Goal: Check status: Check status

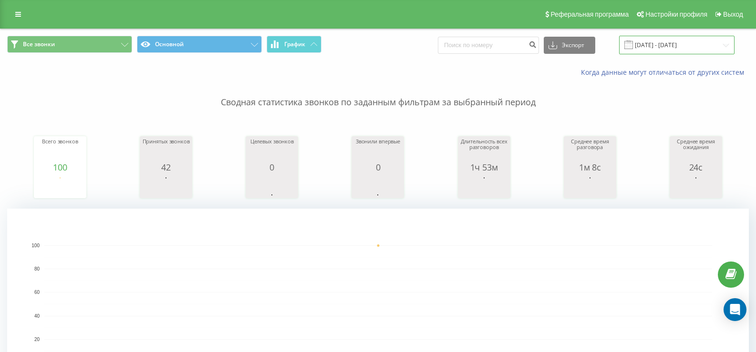
click at [656, 46] on input "[DATE] - [DATE]" at bounding box center [676, 45] width 115 height 19
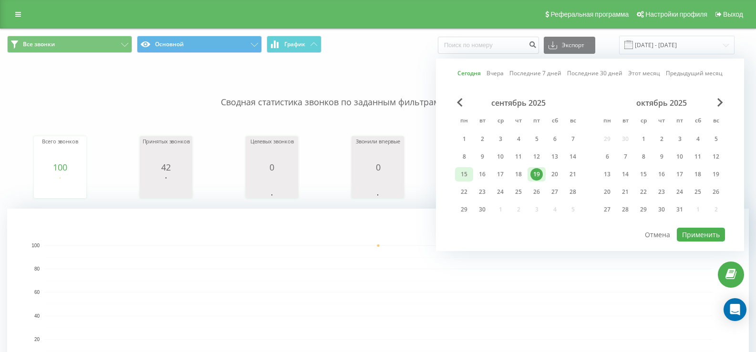
click at [467, 175] on div "15" at bounding box center [464, 174] width 12 height 12
click at [539, 176] on div "19" at bounding box center [536, 174] width 12 height 12
click at [698, 232] on button "Применить" at bounding box center [701, 235] width 48 height 14
type input "[DATE] - [DATE]"
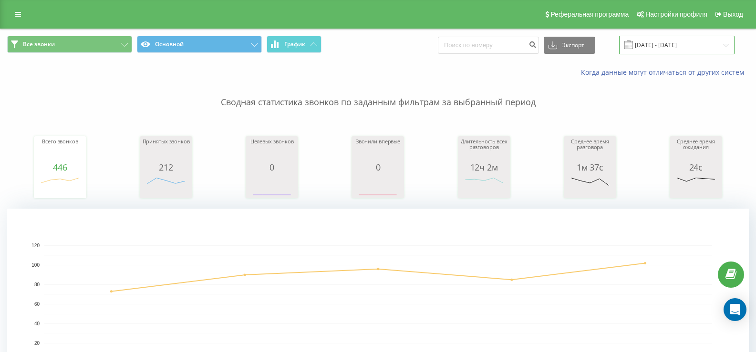
click at [668, 46] on input "[DATE] - [DATE]" at bounding box center [676, 45] width 115 height 19
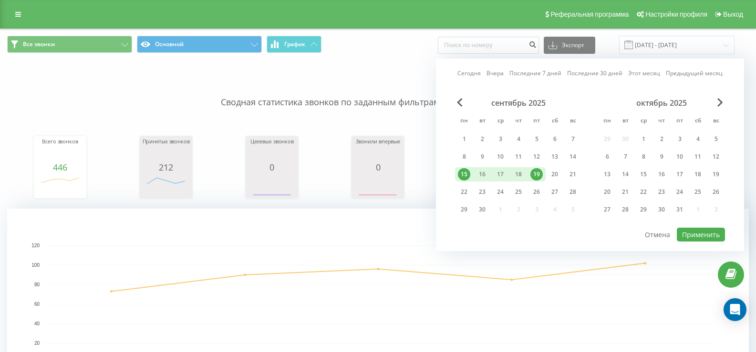
click at [536, 175] on div "19" at bounding box center [536, 174] width 12 height 12
click at [701, 233] on button "Применить" at bounding box center [701, 235] width 48 height 14
type input "[DATE] - [DATE]"
